Goal: Task Accomplishment & Management: Manage account settings

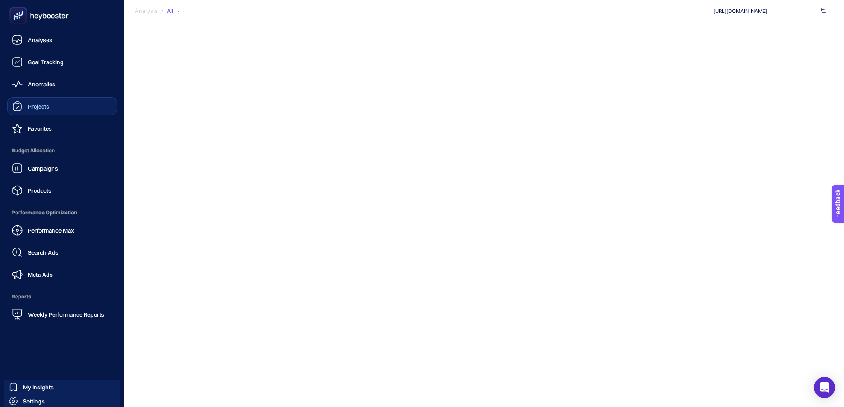
click at [40, 104] on span "Projects" at bounding box center [38, 106] width 21 height 7
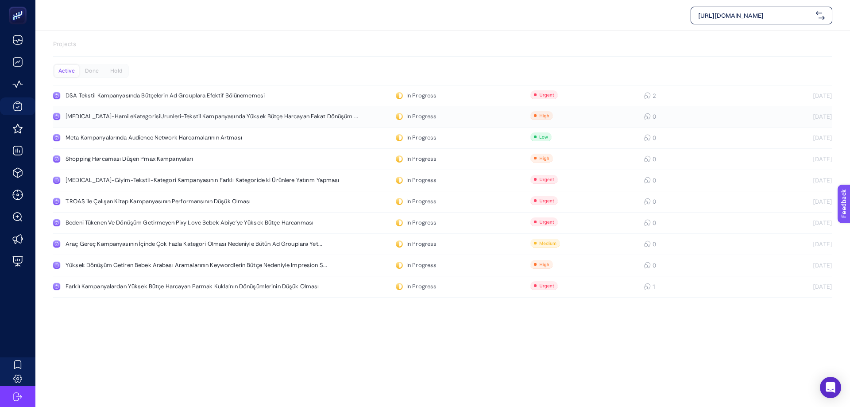
click at [204, 119] on div "PerMax-HamileKategorisiUrunleri-Tekstil Kampanyasında Yüksek Bütçe Harcayan Fak…" at bounding box center [210, 116] width 288 height 7
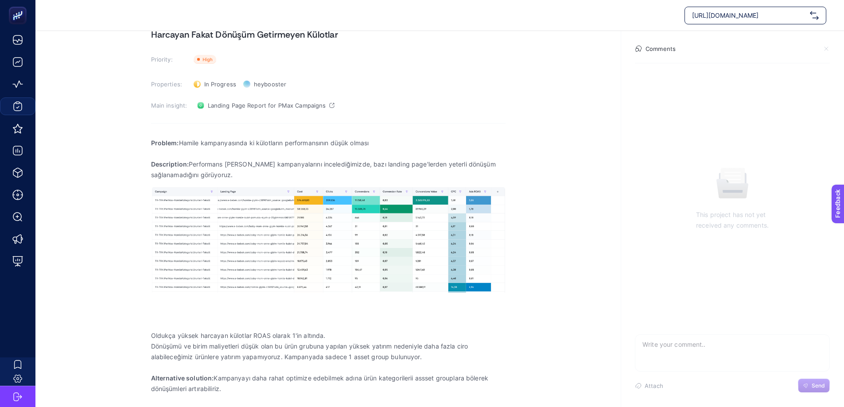
scroll to position [60, 0]
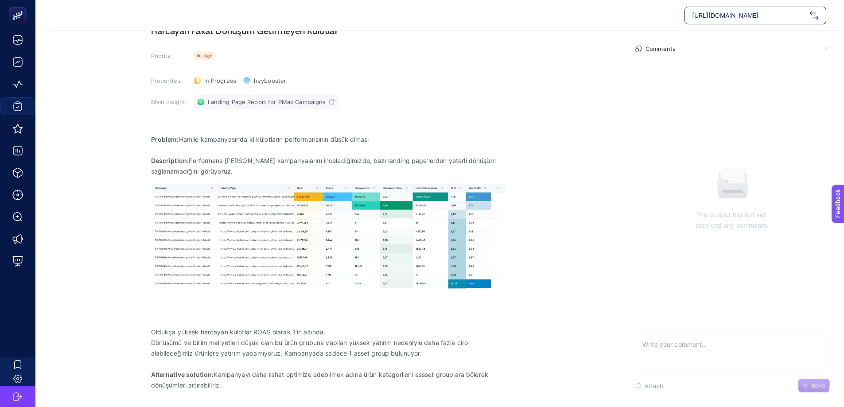
click at [286, 101] on span "Landing Page Report for PMax Campaigns" at bounding box center [267, 101] width 118 height 7
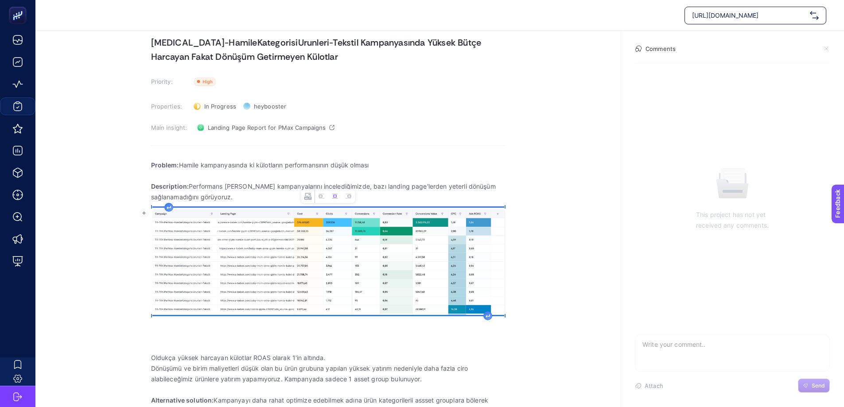
scroll to position [61, 0]
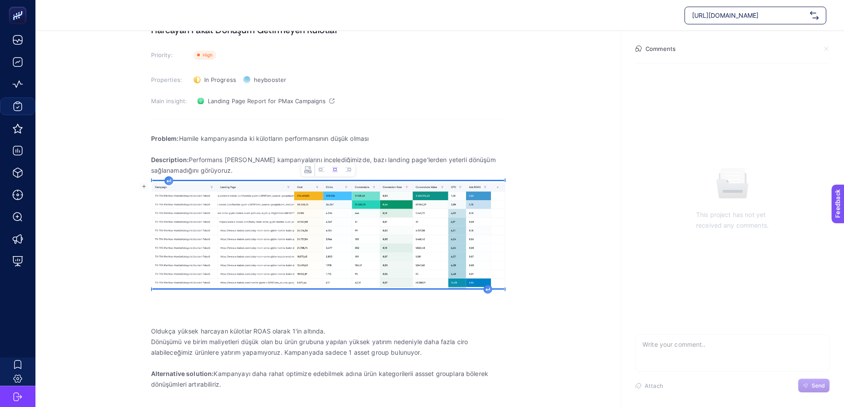
click at [505, 366] on section "July 22, 2025 PerMax-HamileKategorisiUrunleri-Tekstil Kampanyasında Yüksek Bütç…" at bounding box center [439, 185] width 808 height 430
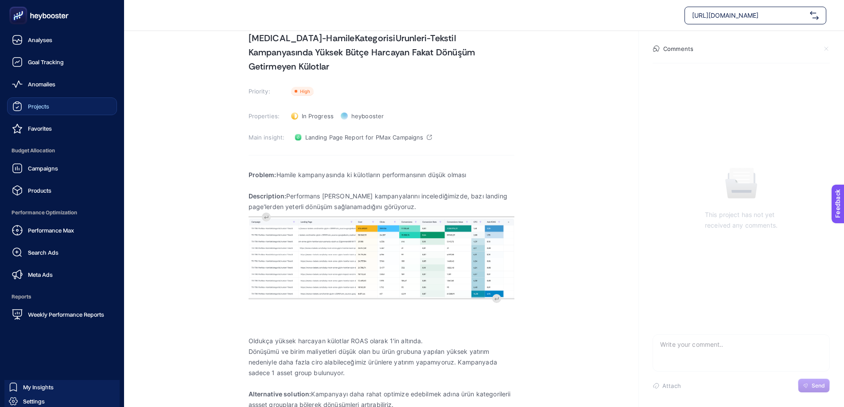
scroll to position [39, 0]
click at [53, 112] on link "Projects" at bounding box center [62, 106] width 110 height 18
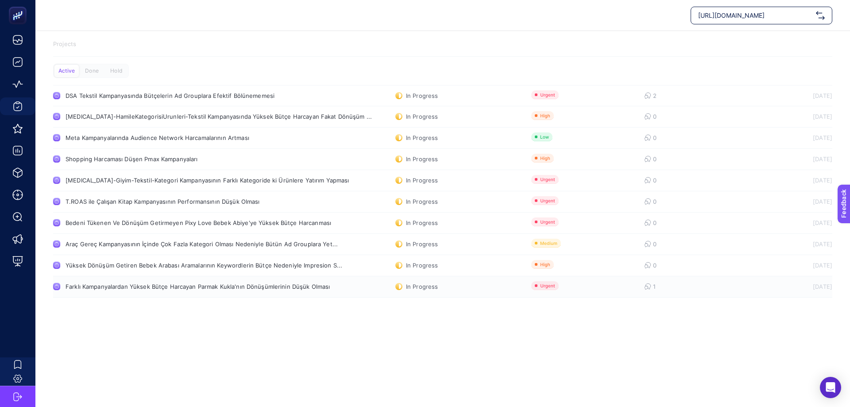
click at [234, 285] on div "Farklı Kampanyalardan Yüksek Bütçe Harcayan Parmak Kukla'nın Dönüşümlerinin Düş…" at bounding box center [198, 286] width 264 height 7
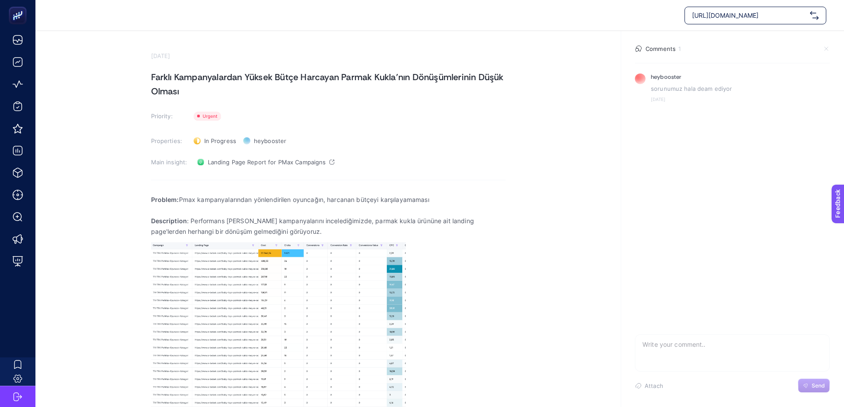
click at [668, 355] on textarea at bounding box center [732, 349] width 194 height 28
type textarea "r"
type textarea "l"
type textarea "gerekli hariçlemeler yapıldı."
click at [813, 387] on span "Send" at bounding box center [817, 385] width 13 height 7
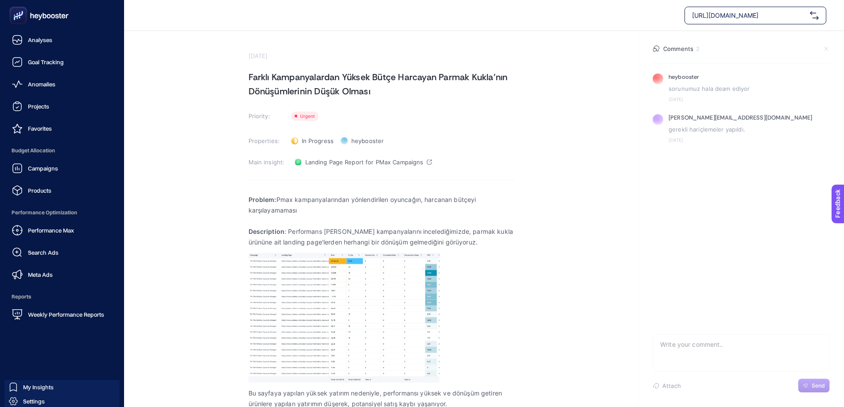
click at [34, 103] on span "Projects" at bounding box center [38, 106] width 21 height 7
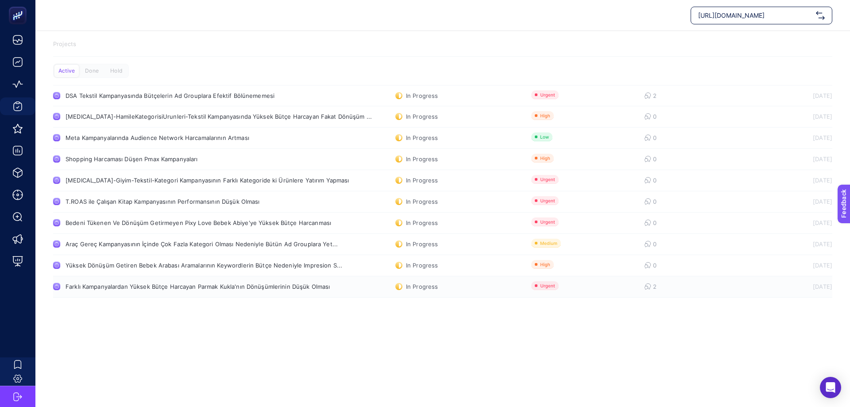
click at [273, 284] on div "Farklı Kampanyalardan Yüksek Bütçe Harcayan Parmak Kukla'nın Dönüşümlerinin Düş…" at bounding box center [198, 286] width 264 height 7
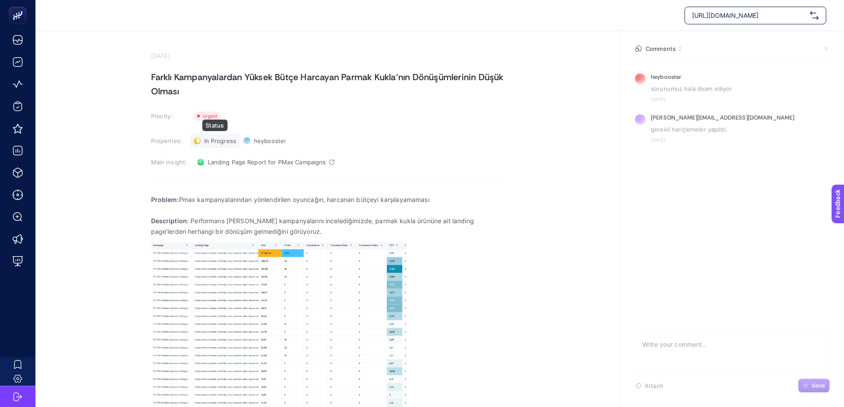
click at [217, 143] on span "In Progress" at bounding box center [220, 140] width 32 height 7
click at [113, 113] on section "September 26, 2025 Farklı Kampanyalardan Yüksek Bütçe Harcayan Parmak Kukla'nın…" at bounding box center [439, 265] width 808 height 469
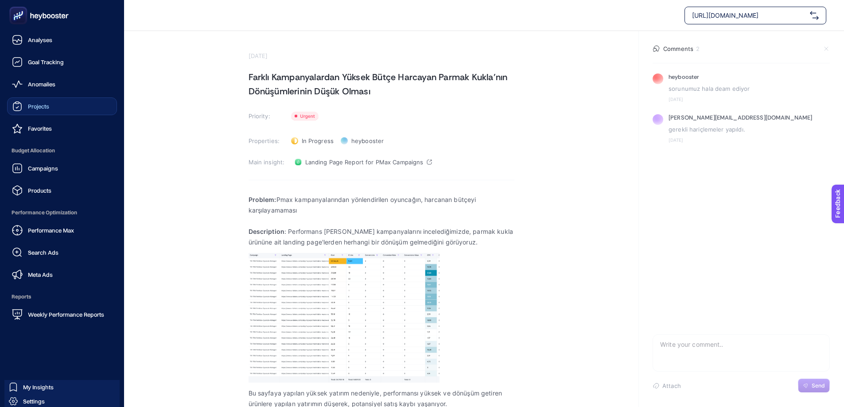
click at [51, 106] on link "Projects" at bounding box center [62, 106] width 110 height 18
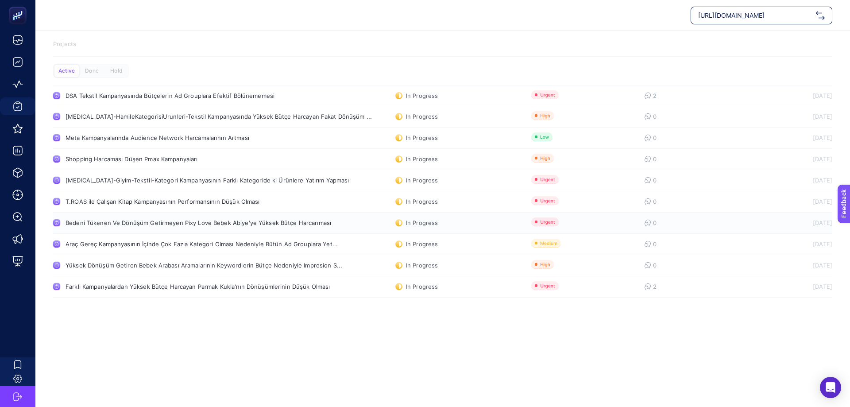
click at [246, 225] on div "Bedeni Tükenen Ve Dönüşüm Getirmeyen Pixy Love Bebek Abiye'ye Yüksek Bütçe Harc…" at bounding box center [199, 222] width 266 height 7
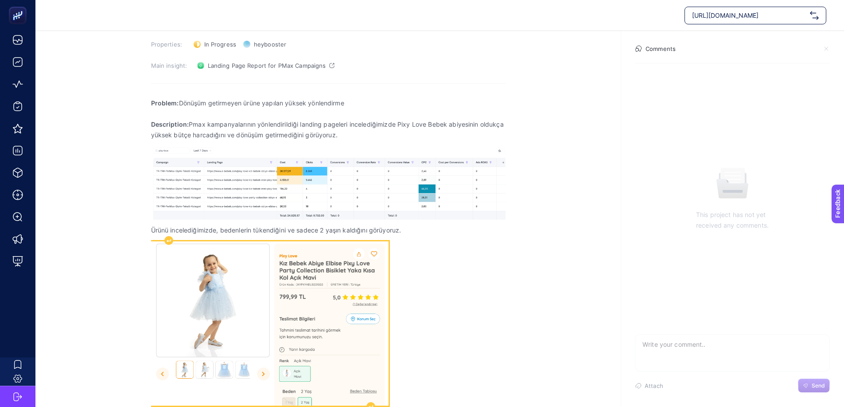
scroll to position [170, 0]
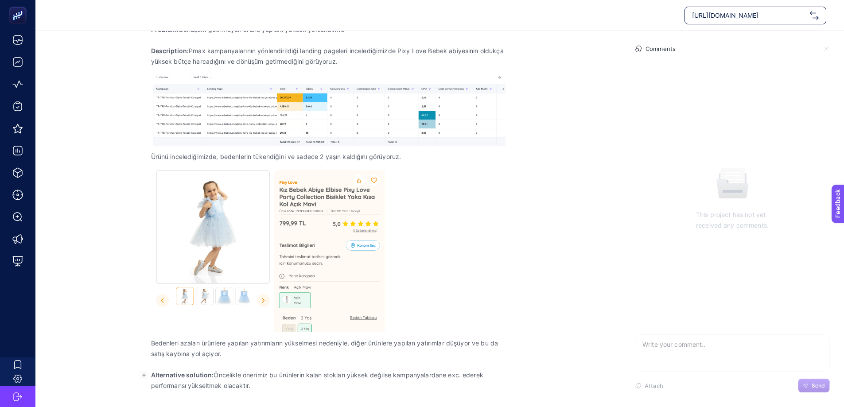
drag, startPoint x: 222, startPoint y: 374, endPoint x: 406, endPoint y: 380, distance: 183.9
click at [406, 380] on p "Alternative solution: Öncelikle önerimiz bu ürünlerin kalan stokları yüksek değ…" at bounding box center [328, 380] width 354 height 21
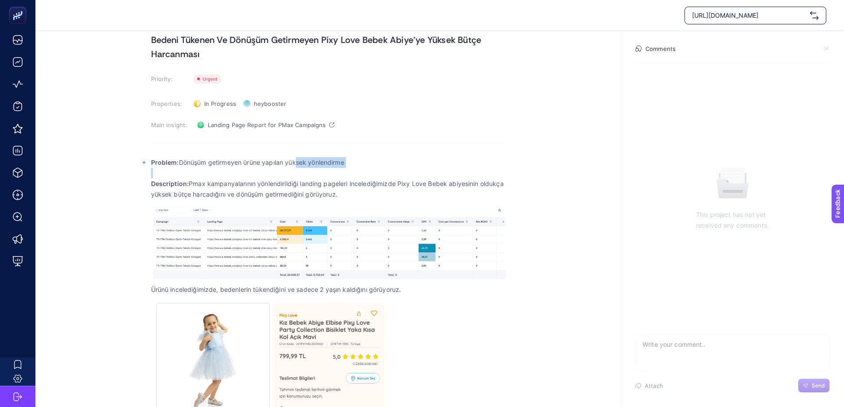
drag, startPoint x: 294, startPoint y: 163, endPoint x: 339, endPoint y: 168, distance: 45.4
click at [339, 168] on div "Problem: Dönüşüm getirmeyen ürüne yapılan yüksek yönlendirme Description: Pmax …" at bounding box center [328, 345] width 354 height 388
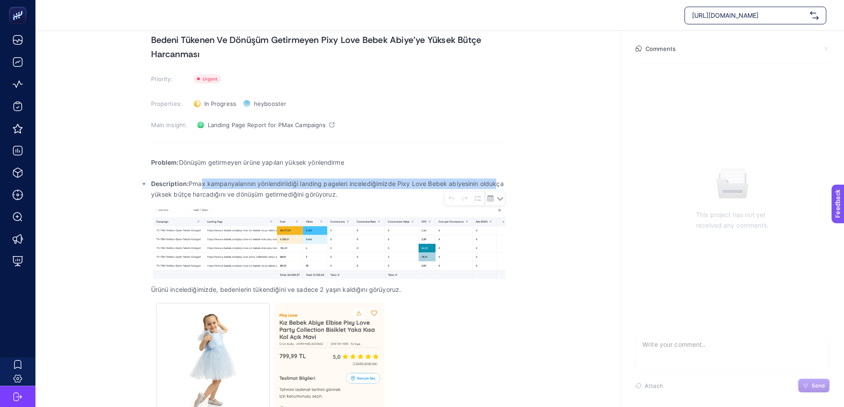
drag, startPoint x: 202, startPoint y: 184, endPoint x: 497, endPoint y: 187, distance: 295.4
click at [496, 186] on p "Description: Pmax kampanyalarının yönlendirildiği landing pageleri incelediğimi…" at bounding box center [328, 188] width 354 height 21
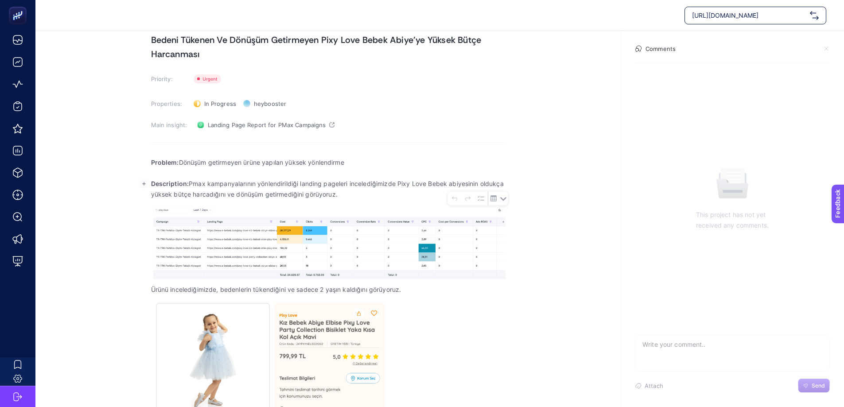
click at [571, 216] on section "August 19, 2025 Bedeni Tükenen Ve Dönüşüm Getirmeyen Pixy Love Bebek Abiye'ye Y…" at bounding box center [439, 267] width 808 height 546
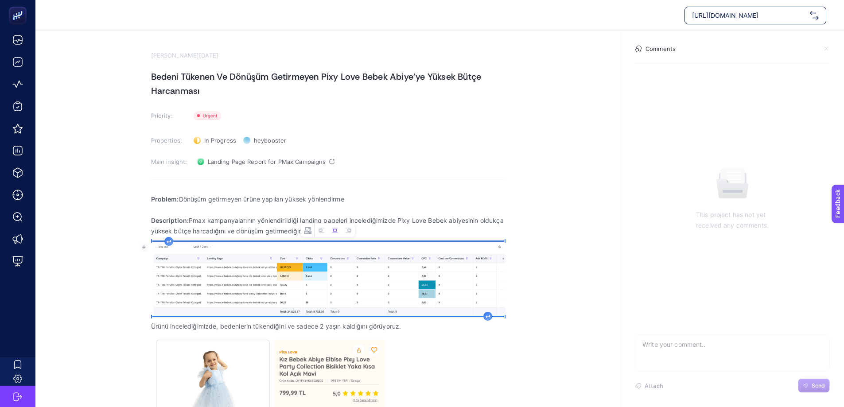
scroll to position [0, 0]
click at [290, 162] on span "Landing Page Report for PMax Campaigns" at bounding box center [267, 162] width 118 height 7
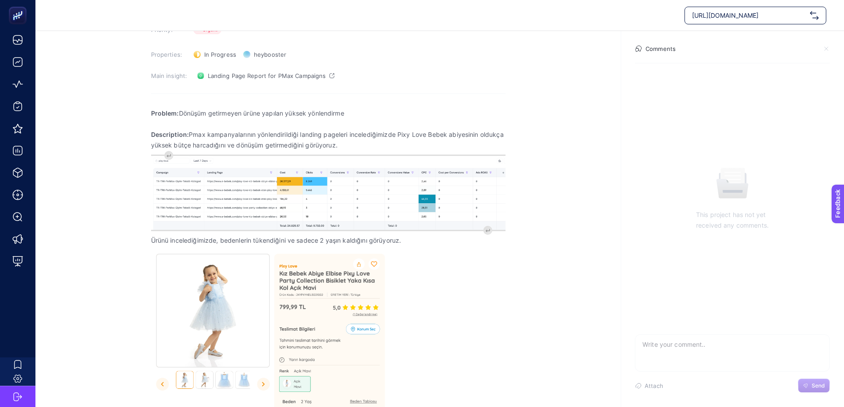
scroll to position [44, 0]
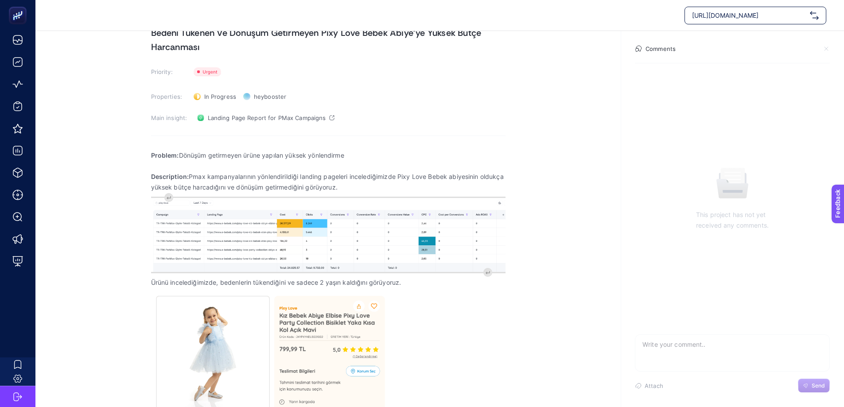
click at [671, 345] on textarea at bounding box center [732, 349] width 194 height 28
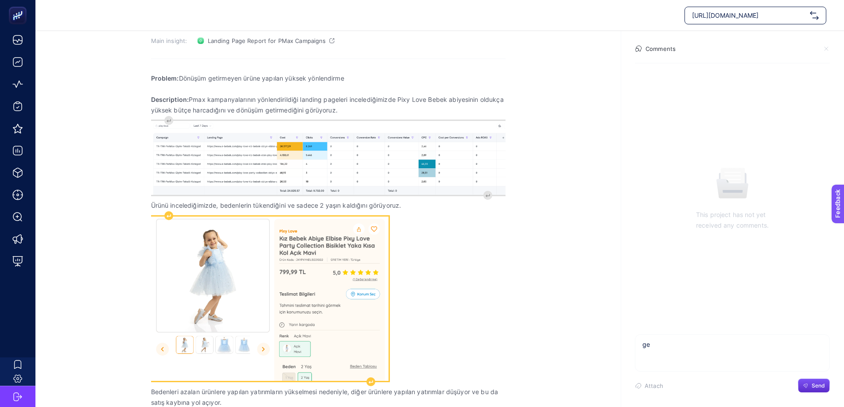
scroll to position [165, 0]
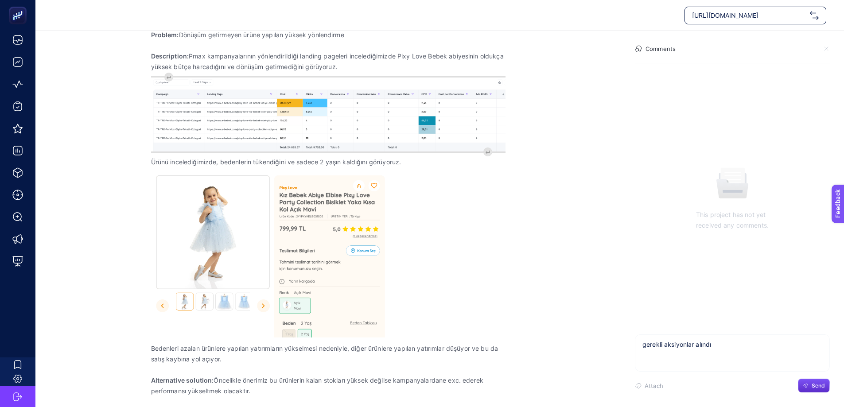
click at [694, 345] on textarea "gerekli aksiyonlar alındı" at bounding box center [732, 349] width 194 height 28
drag, startPoint x: 749, startPoint y: 345, endPoint x: 772, endPoint y: 346, distance: 23.0
click at [774, 348] on textarea "gerekli hariçlemeler yapıldı alındı" at bounding box center [732, 349] width 194 height 28
type textarea "gerekli hariçlemeler yapıldı"
click at [816, 382] on button "Send" at bounding box center [814, 386] width 32 height 14
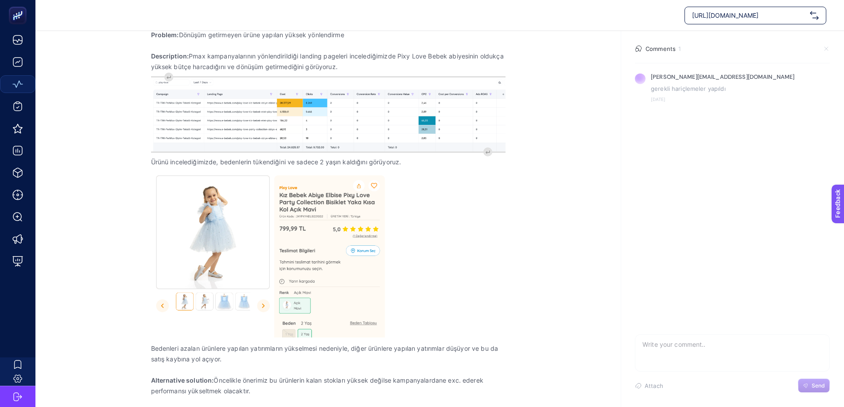
scroll to position [115, 0]
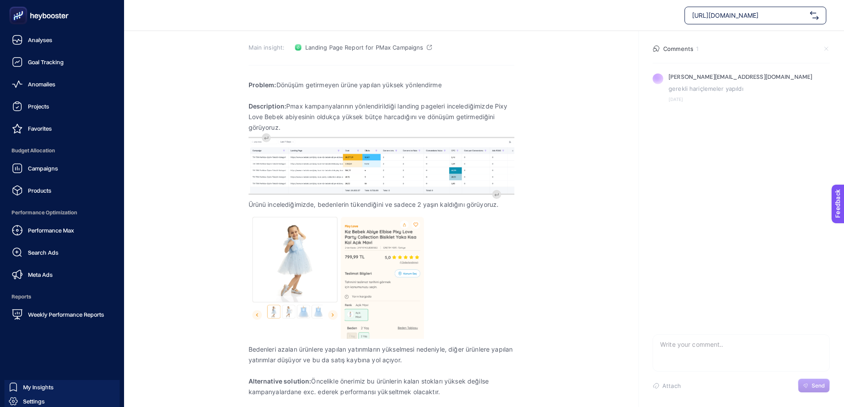
click at [47, 107] on span "Projects" at bounding box center [38, 106] width 21 height 7
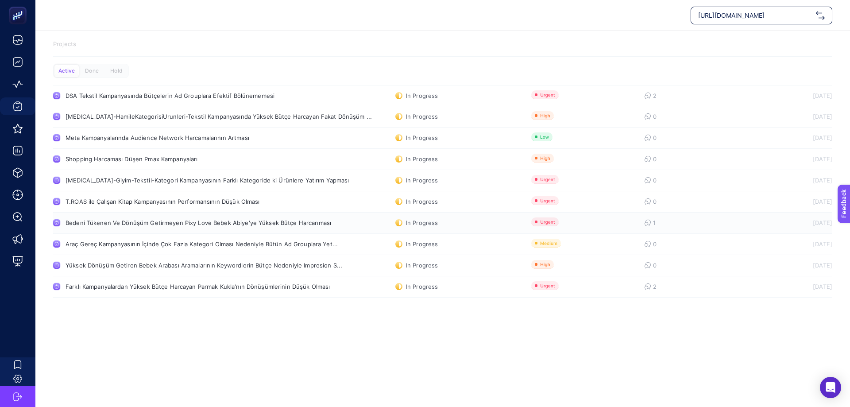
click at [135, 217] on link "Bedeni Tükenen Ve Dönüşüm Getirmeyen Pixy Love Bebek Abiye'ye Yüksek Bütçe Harc…" at bounding box center [442, 223] width 779 height 21
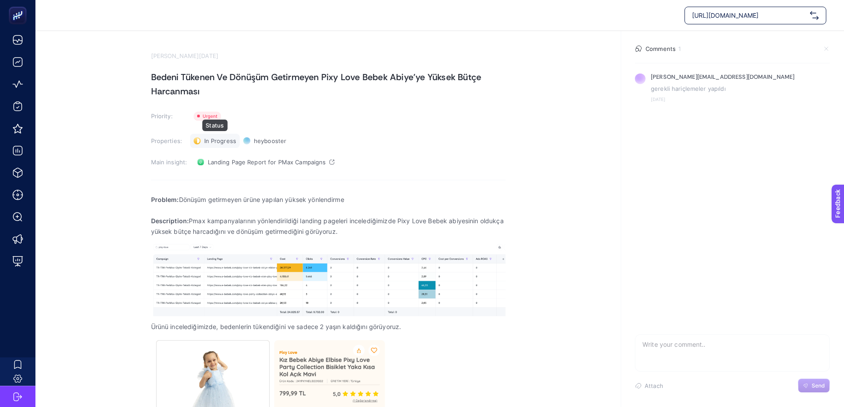
click at [217, 138] on span "In Progress" at bounding box center [220, 140] width 32 height 7
click at [211, 171] on span "Done" at bounding box center [216, 173] width 16 height 7
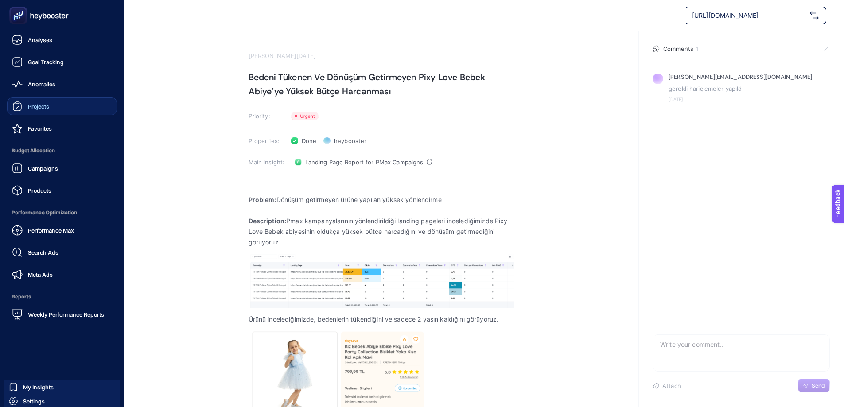
click at [54, 108] on link "Projects" at bounding box center [62, 106] width 110 height 18
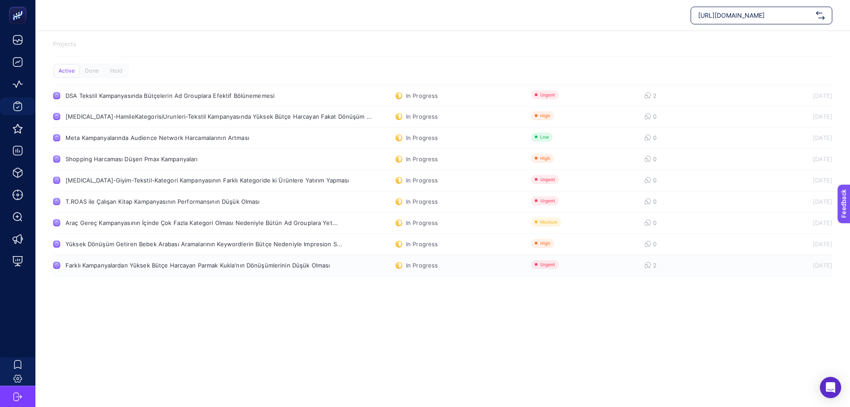
click at [147, 263] on div "Farklı Kampanyalardan Yüksek Bütçe Harcayan Parmak Kukla'nın Dönüşümlerinin Düş…" at bounding box center [198, 265] width 264 height 7
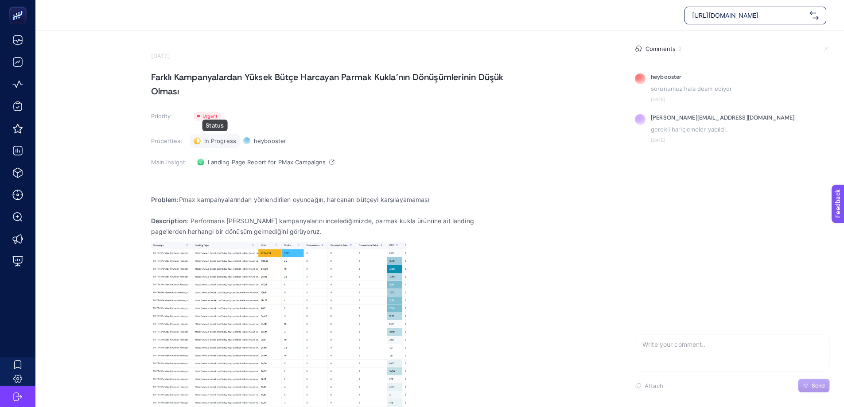
click at [217, 141] on span "In Progress" at bounding box center [220, 140] width 32 height 7
click at [221, 172] on span "Done" at bounding box center [216, 173] width 16 height 7
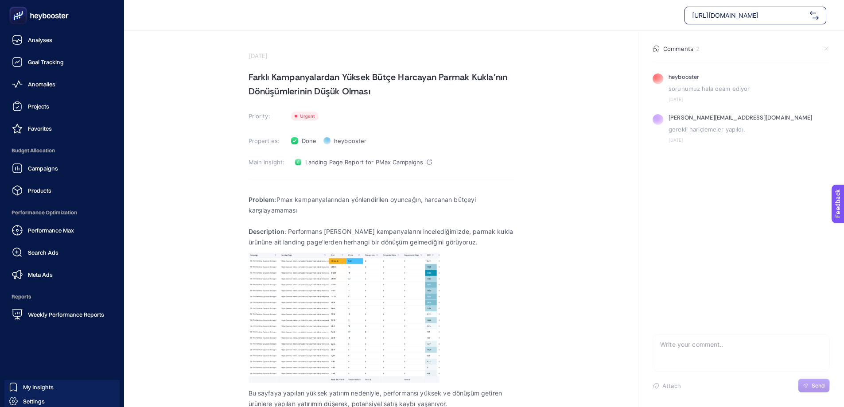
click at [40, 105] on span "Projects" at bounding box center [38, 106] width 21 height 7
